Goal: Check status: Check status

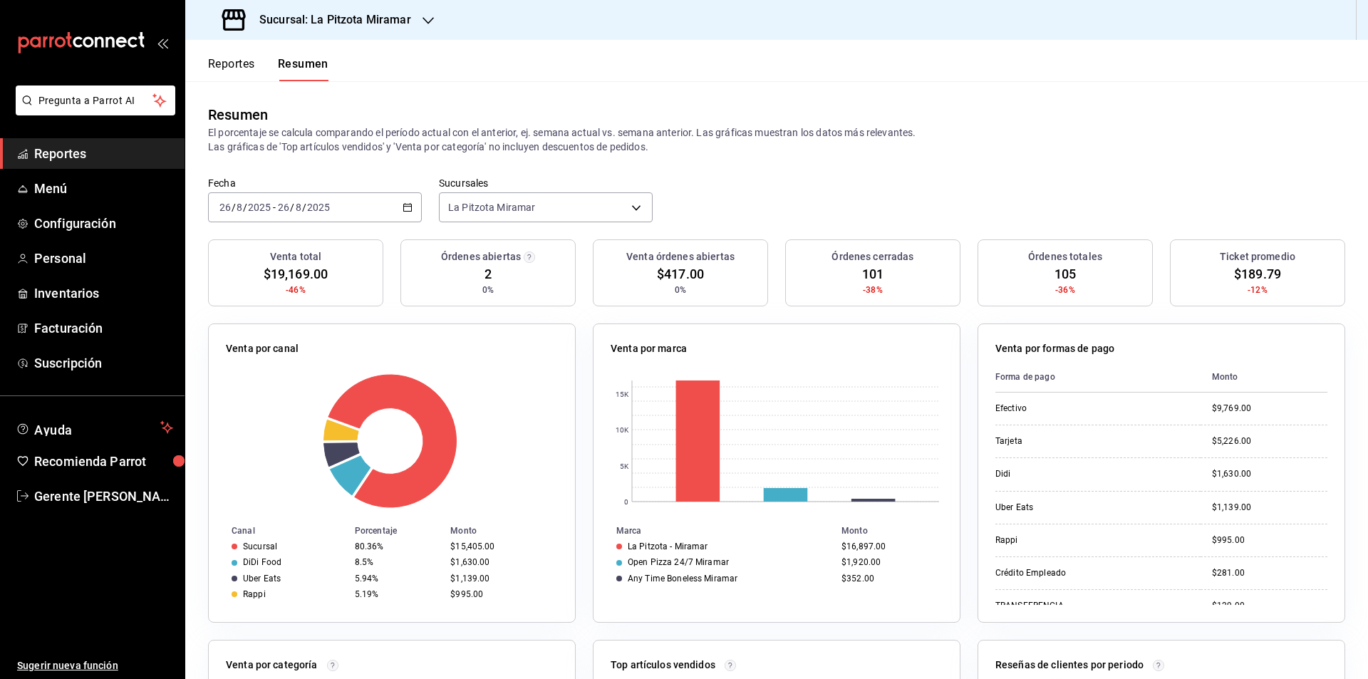
click at [406, 197] on div "[DATE] [DATE] - [DATE] [DATE]" at bounding box center [315, 207] width 214 height 30
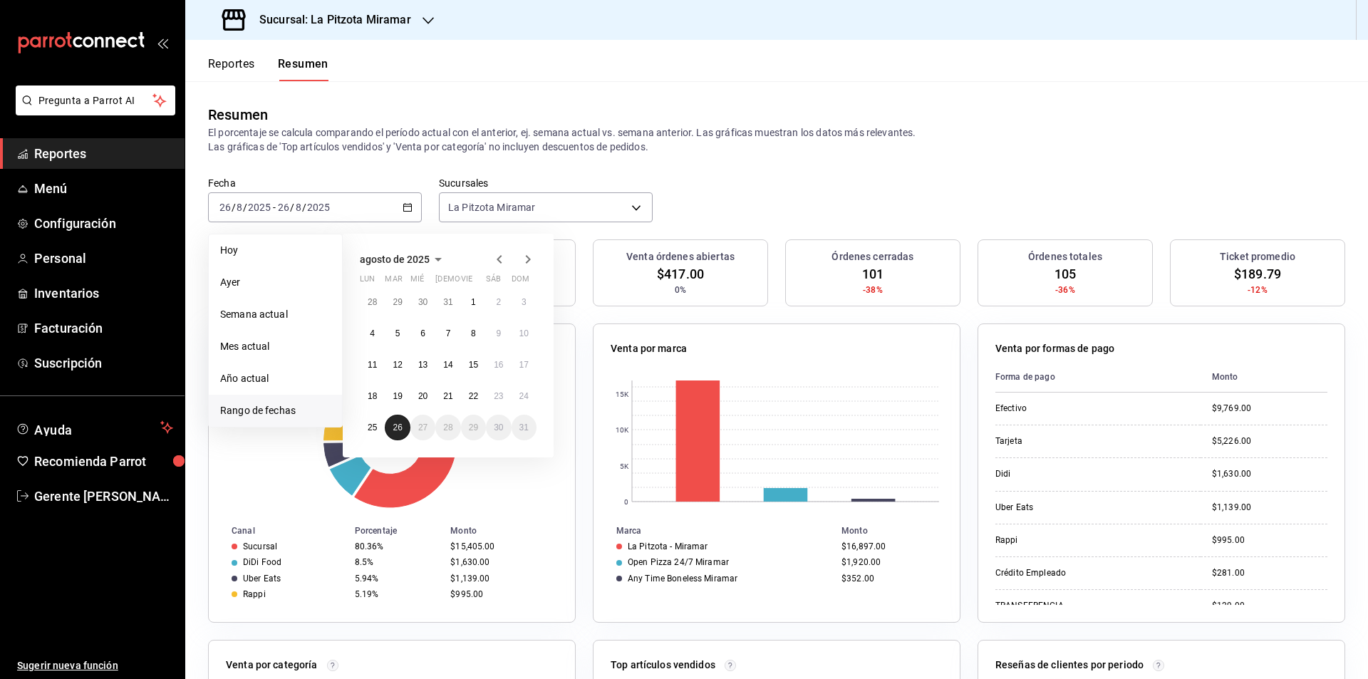
click at [389, 427] on button "26" at bounding box center [397, 428] width 25 height 26
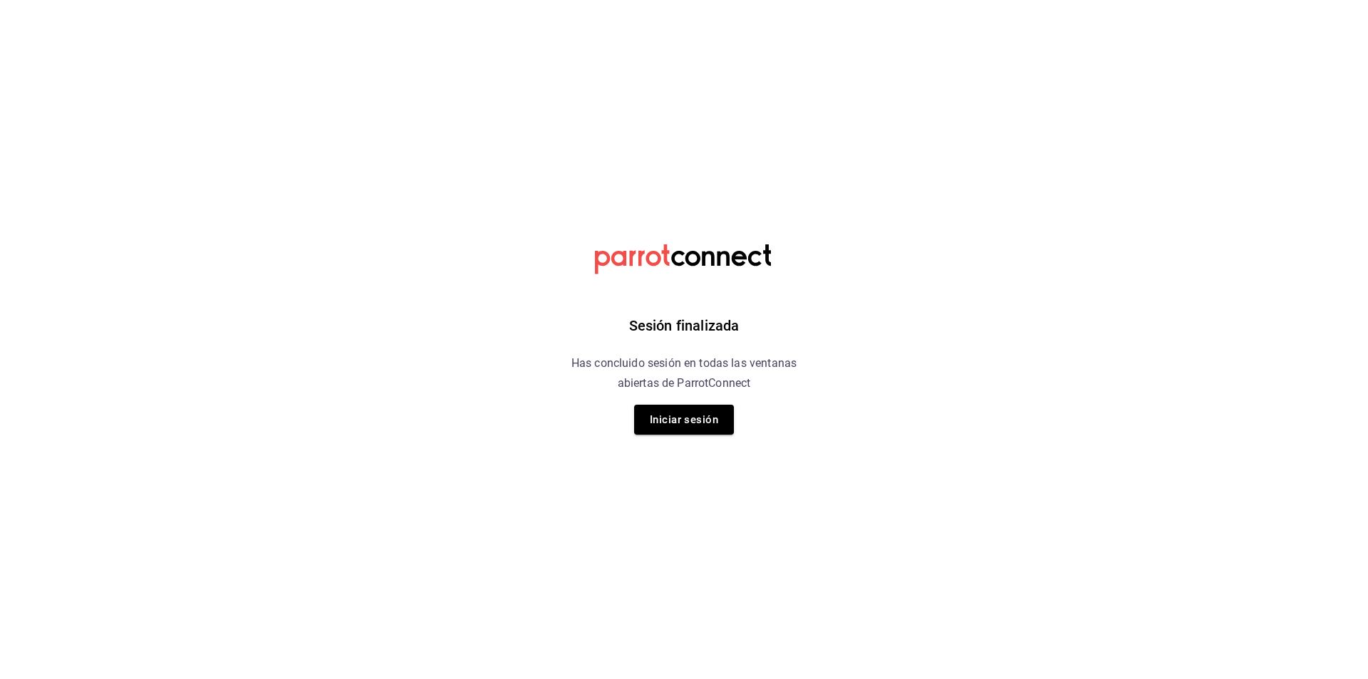
click at [685, 447] on div "Sesión finalizada Has concluido sesión en todas las ventanas abiertas de Parrot…" at bounding box center [684, 339] width 360 height 679
click at [690, 430] on button "Iniciar sesión" at bounding box center [684, 420] width 100 height 30
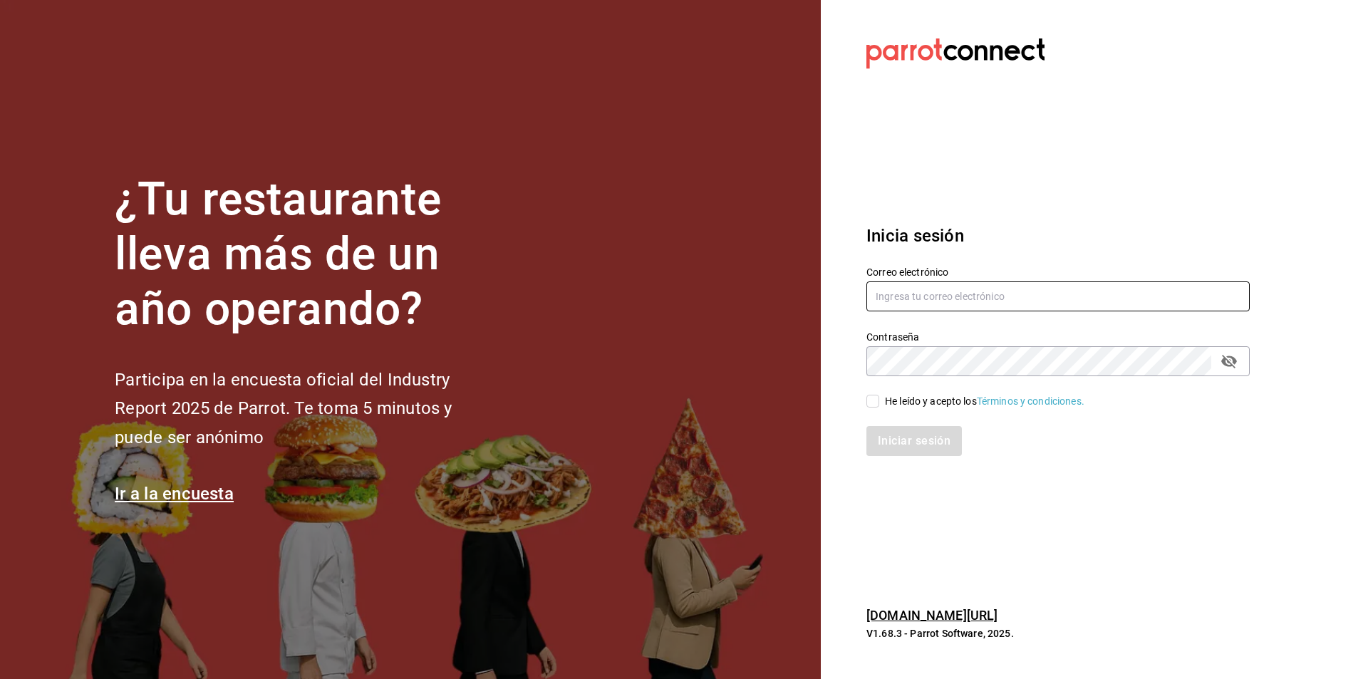
type input "gerente.tiendamiramar@lapitzota.com"
click at [886, 406] on div "He leído y acepto los Términos y condiciones." at bounding box center [984, 401] width 199 height 15
click at [879, 406] on input "He leído y acepto los Términos y condiciones." at bounding box center [872, 401] width 13 height 13
checkbox input "true"
click at [916, 454] on button "Iniciar sesión" at bounding box center [914, 441] width 97 height 30
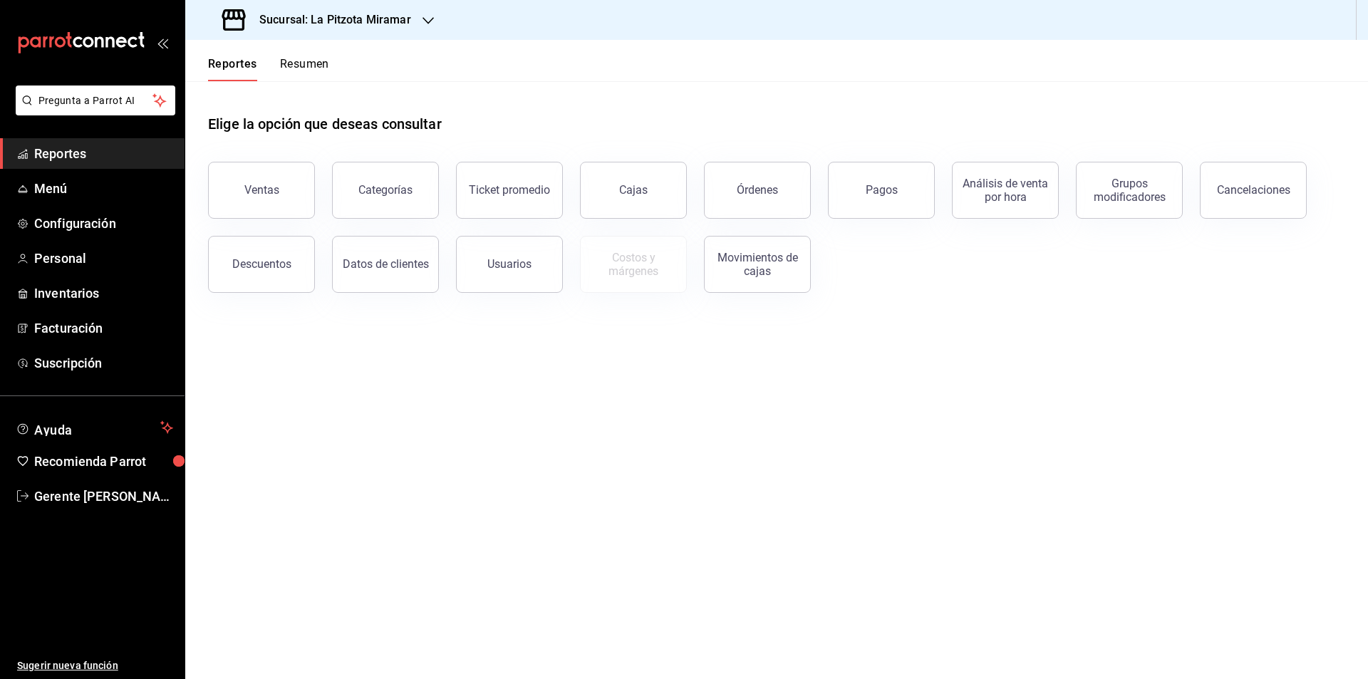
click at [302, 57] on button "Resumen" at bounding box center [304, 69] width 49 height 24
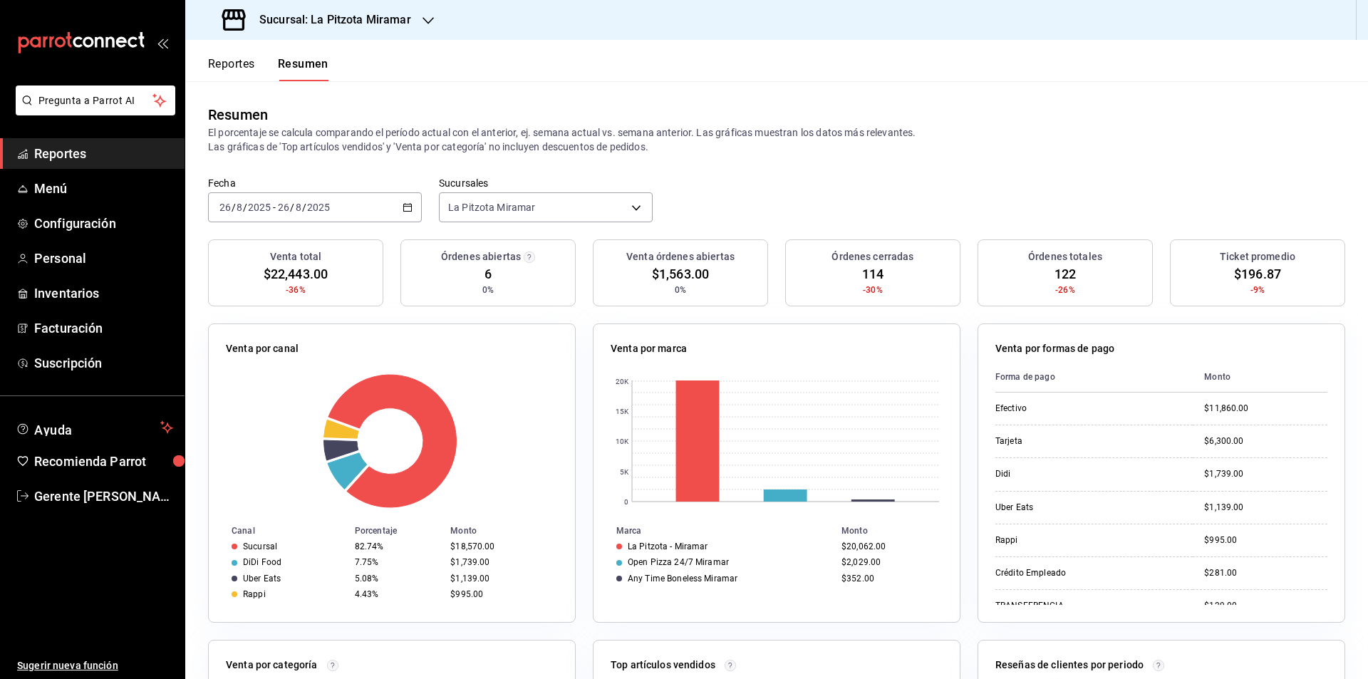
click at [403, 203] on icon "button" at bounding box center [408, 207] width 10 height 10
click at [303, 426] on li "Rango de fechas" at bounding box center [275, 411] width 133 height 32
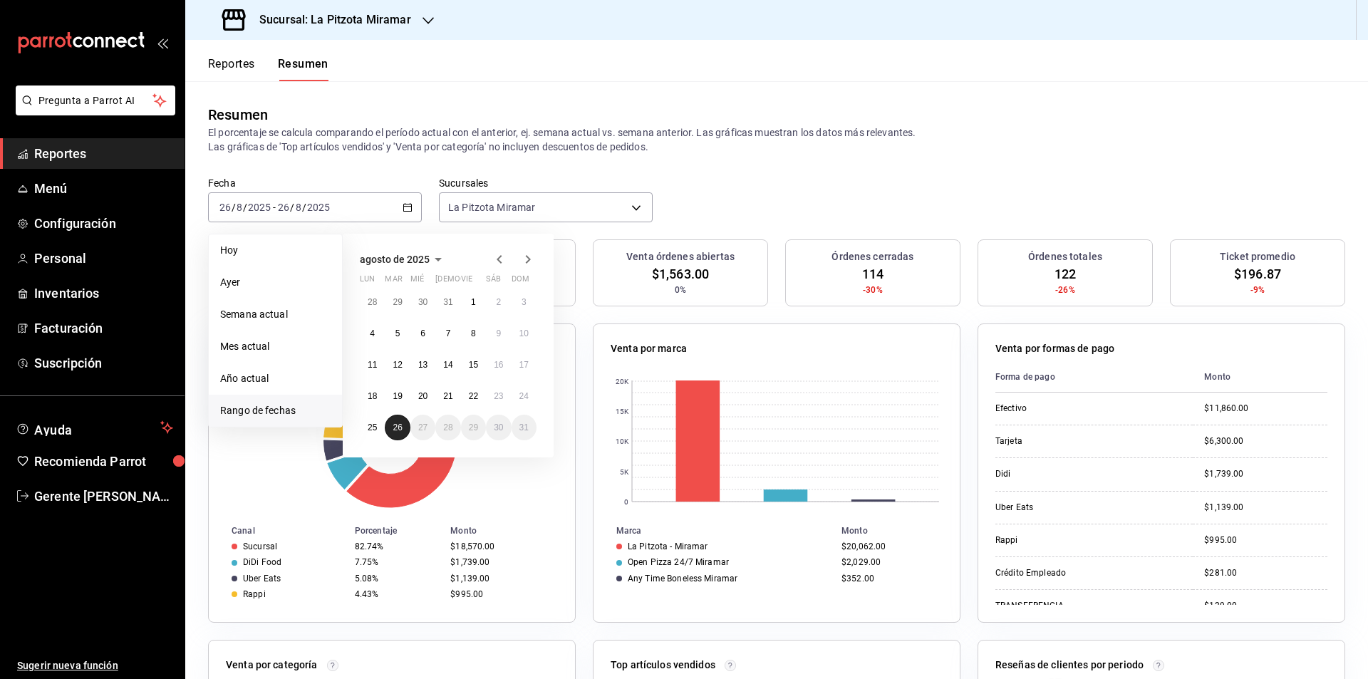
click at [400, 437] on button "26" at bounding box center [397, 428] width 25 height 26
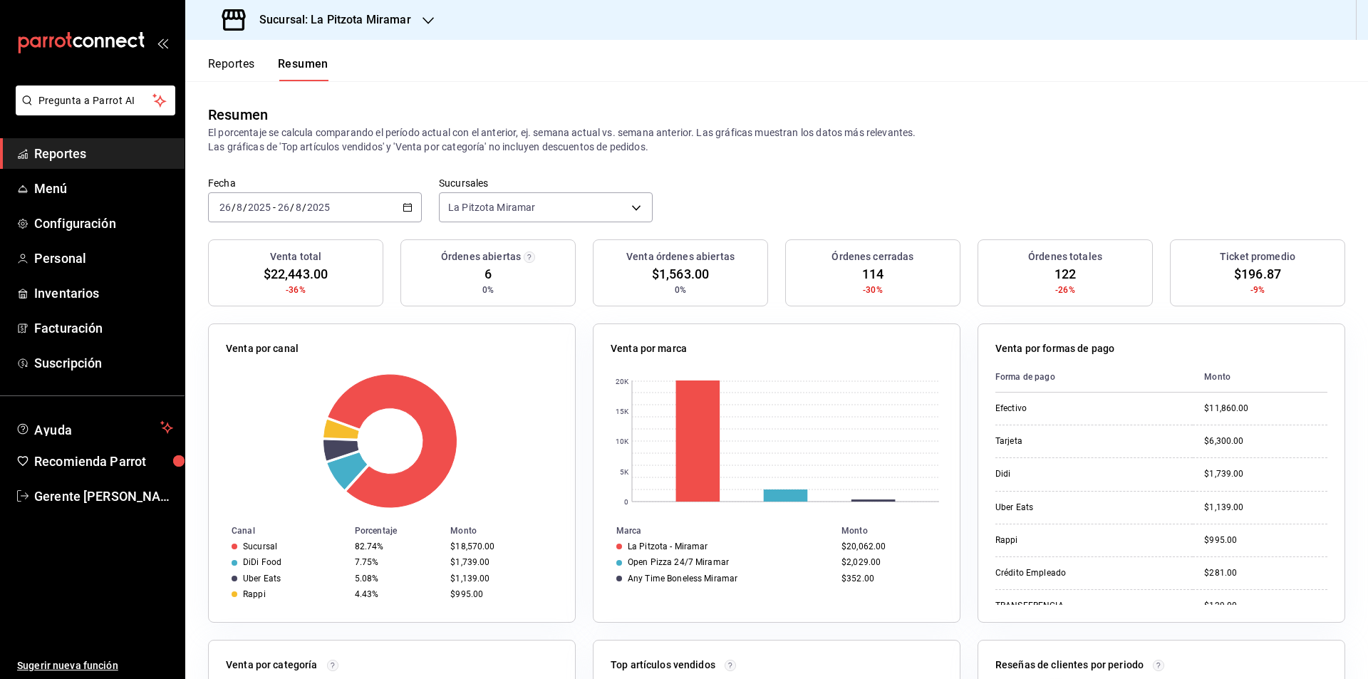
click at [411, 212] on div "[DATE] [DATE] - [DATE] [DATE]" at bounding box center [315, 207] width 214 height 30
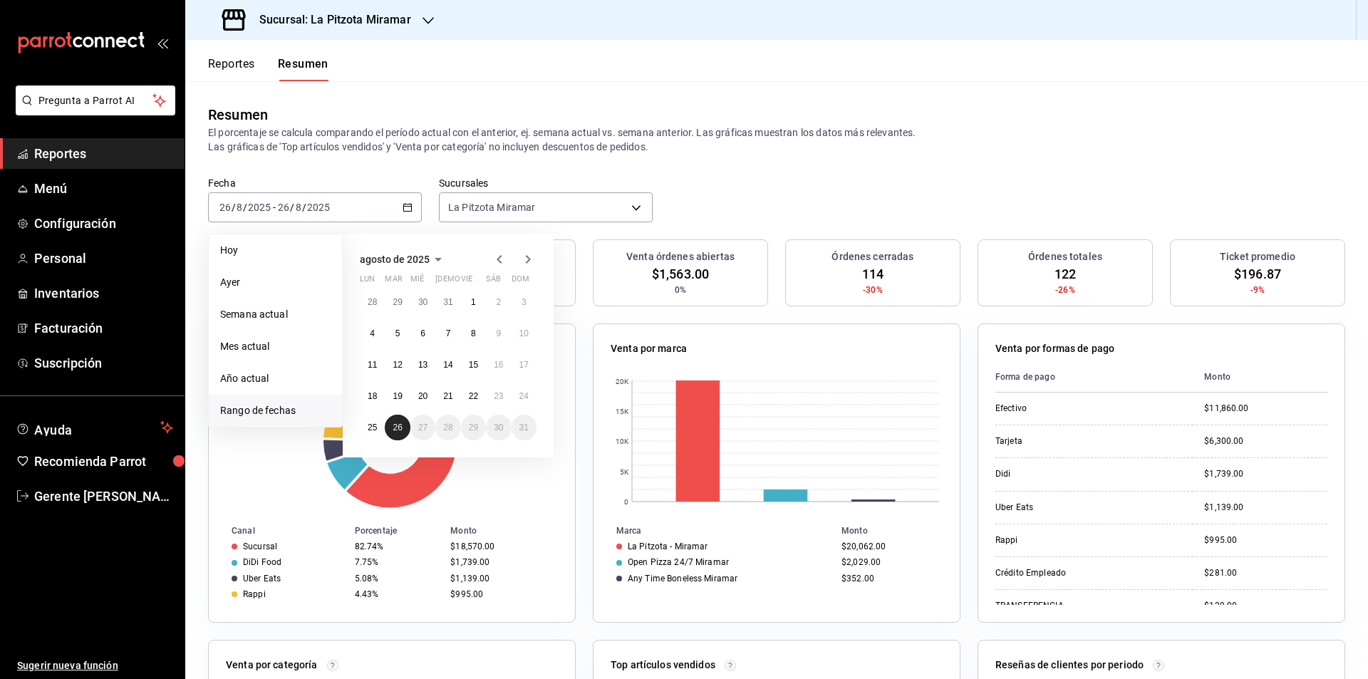
click at [398, 432] on abbr "26" at bounding box center [397, 427] width 9 height 10
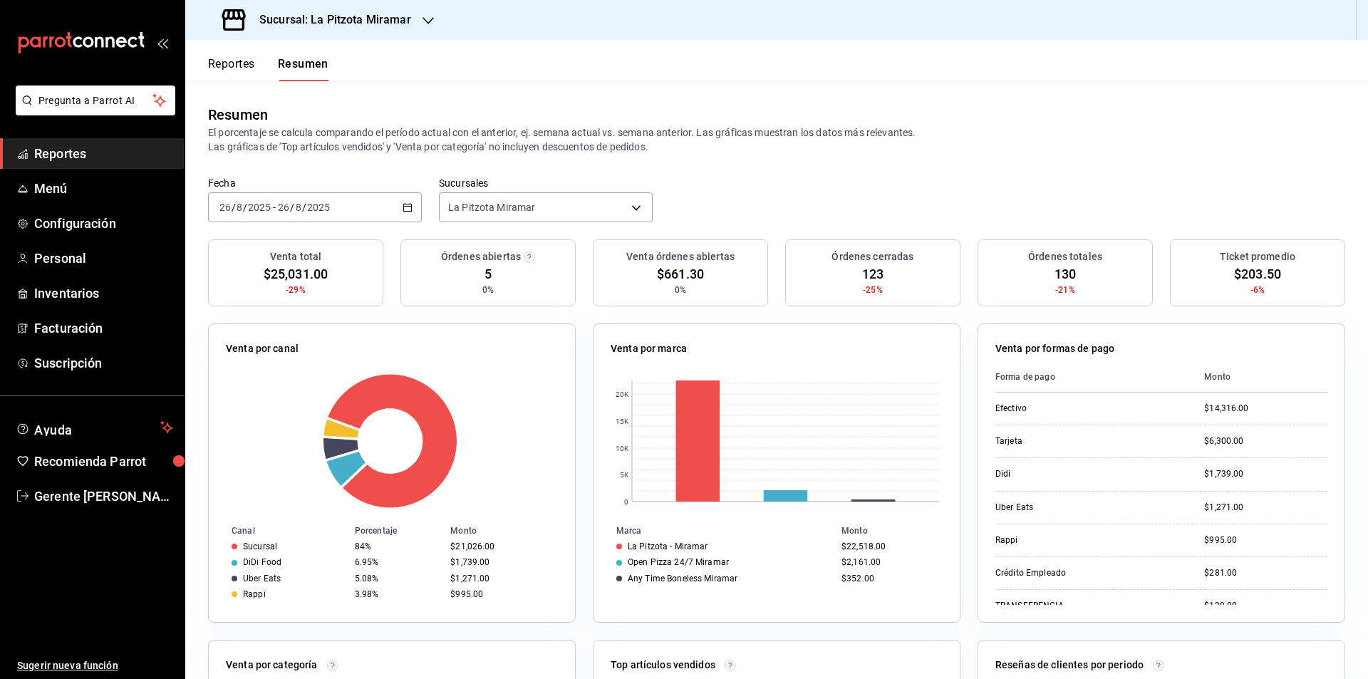
click at [395, 208] on div "[DATE] [DATE] - [DATE] [DATE]" at bounding box center [315, 207] width 214 height 30
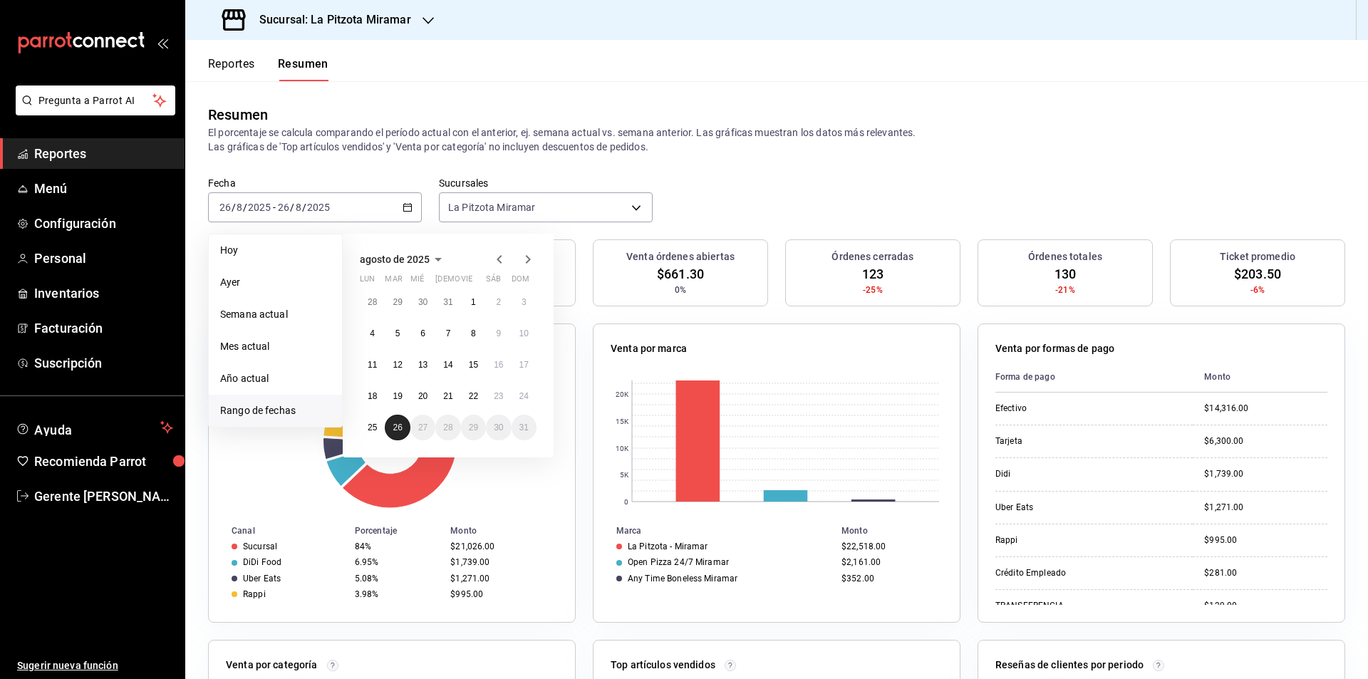
click at [404, 425] on button "26" at bounding box center [397, 428] width 25 height 26
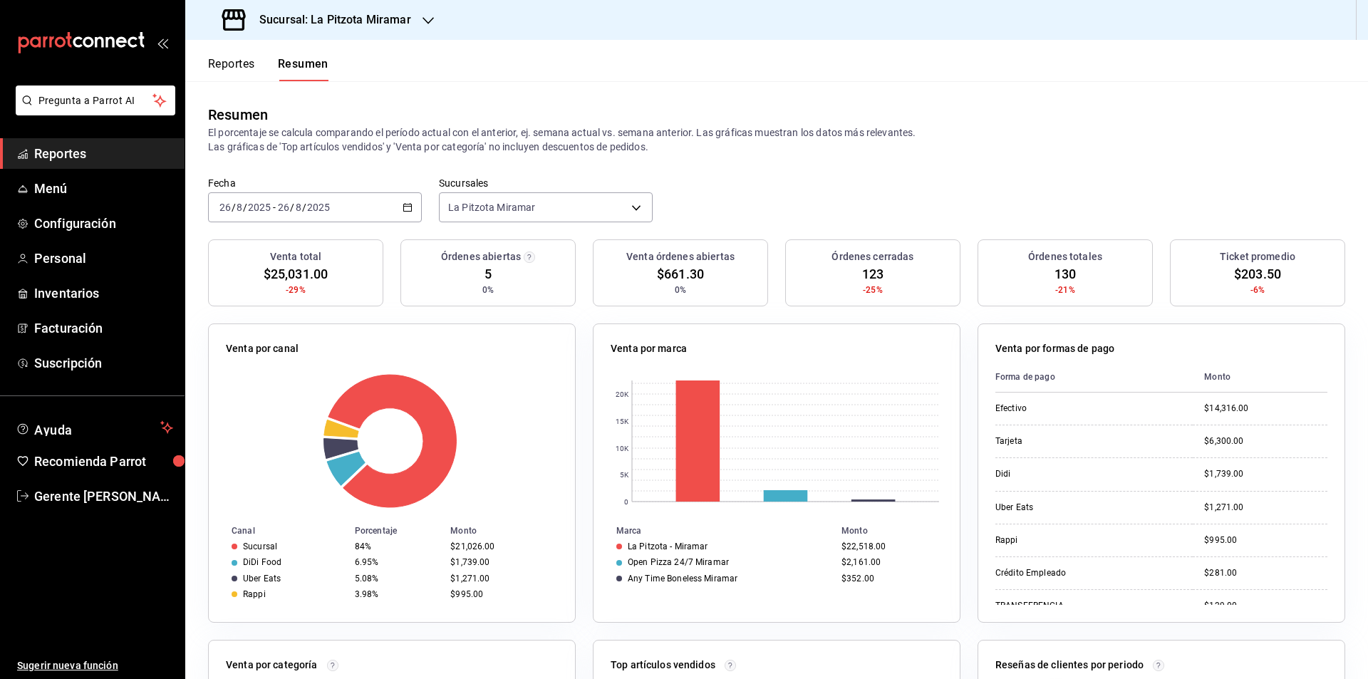
click at [400, 198] on div "[DATE] [DATE] - [DATE] [DATE]" at bounding box center [315, 207] width 214 height 30
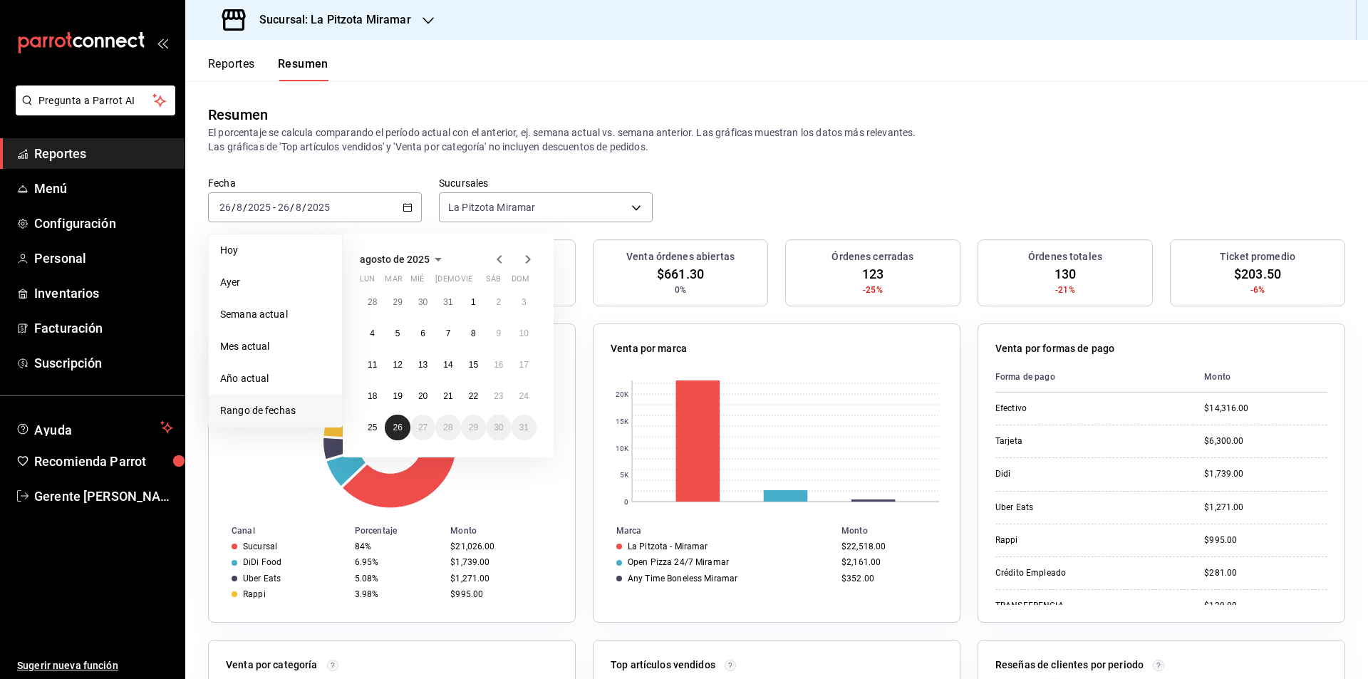
click at [389, 422] on button "26" at bounding box center [397, 428] width 25 height 26
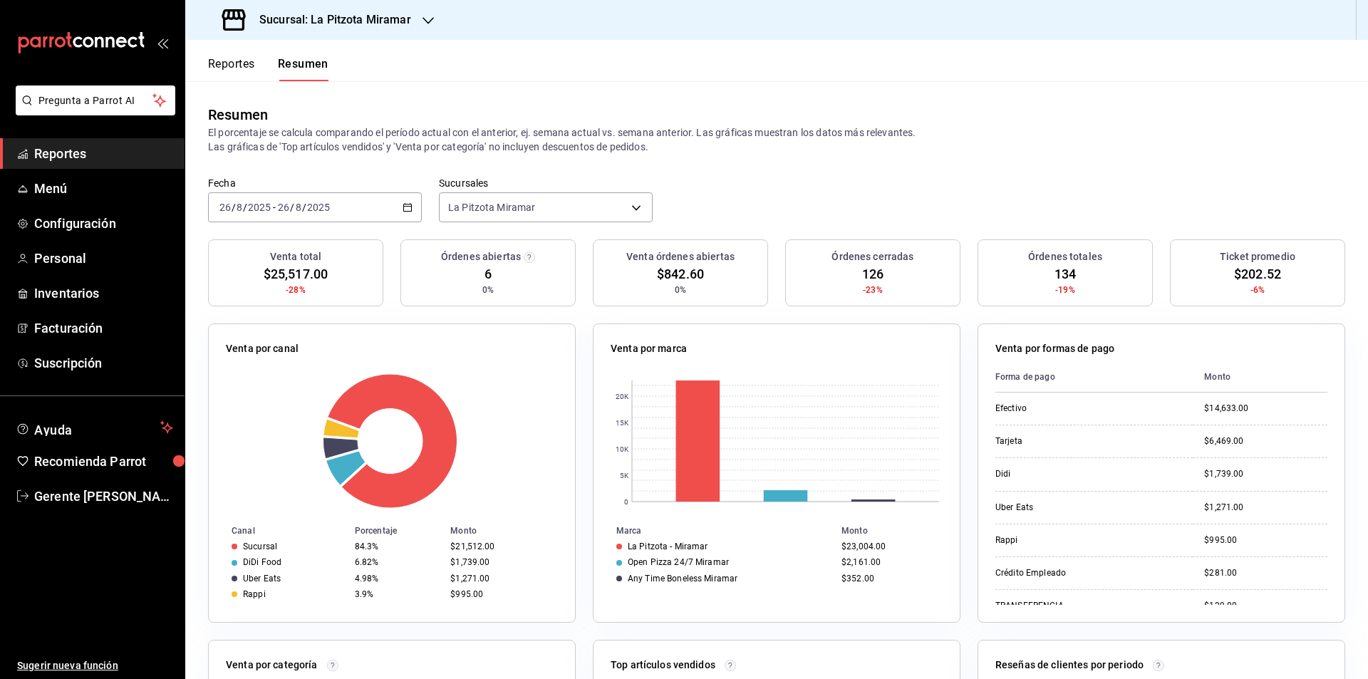
click at [415, 215] on div "[DATE] [DATE] - [DATE] [DATE]" at bounding box center [315, 207] width 214 height 30
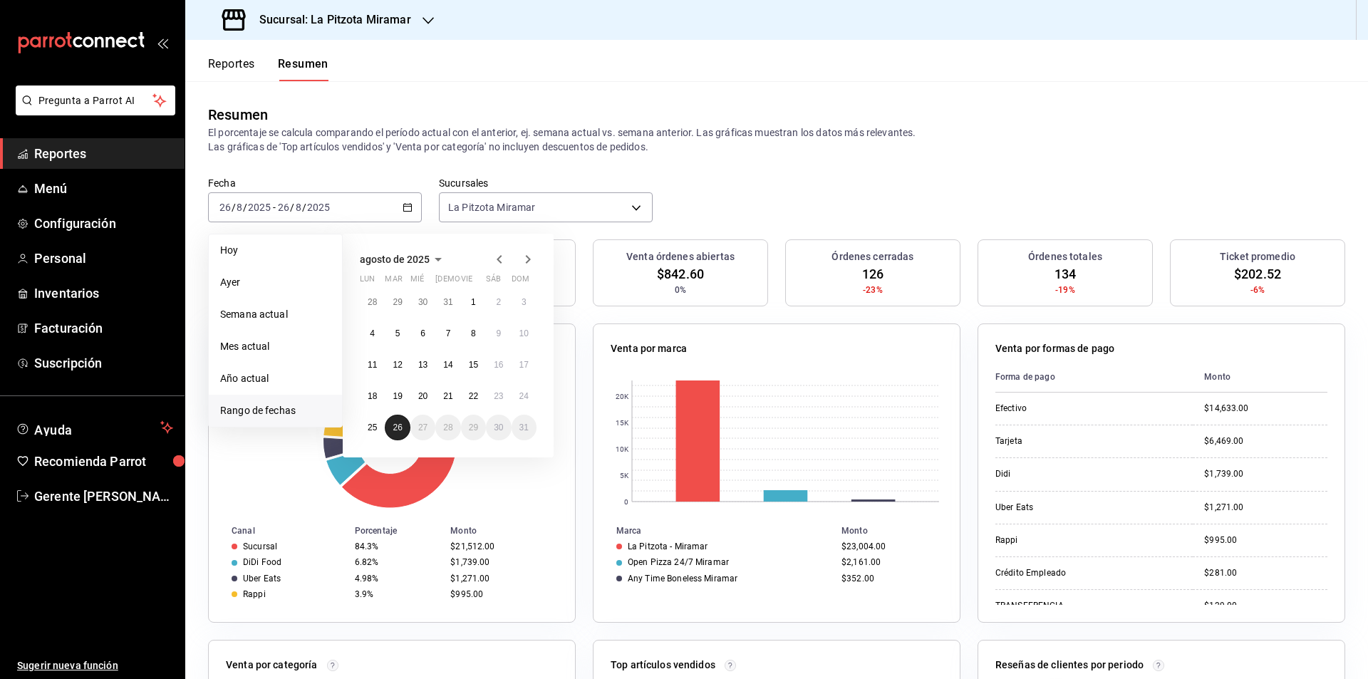
click at [399, 428] on abbr "26" at bounding box center [397, 427] width 9 height 10
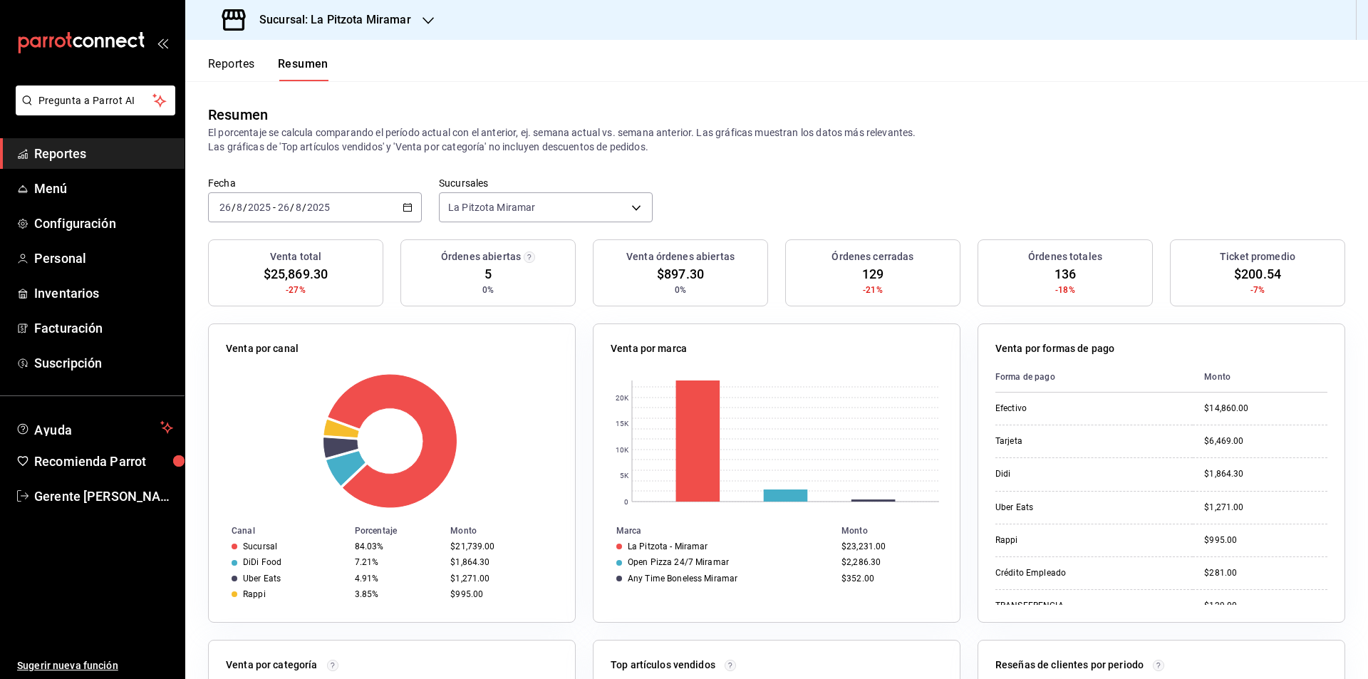
click at [427, 162] on div "Resumen El porcentaje se calcula comparando el período actual con el anterior, …" at bounding box center [776, 128] width 1183 height 95
